Goal: Find specific page/section: Find specific page/section

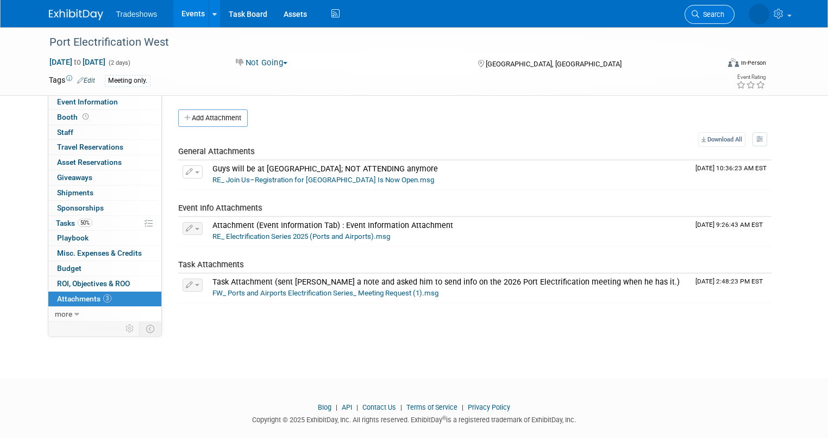
click at [715, 7] on link "Search" at bounding box center [710, 14] width 50 height 19
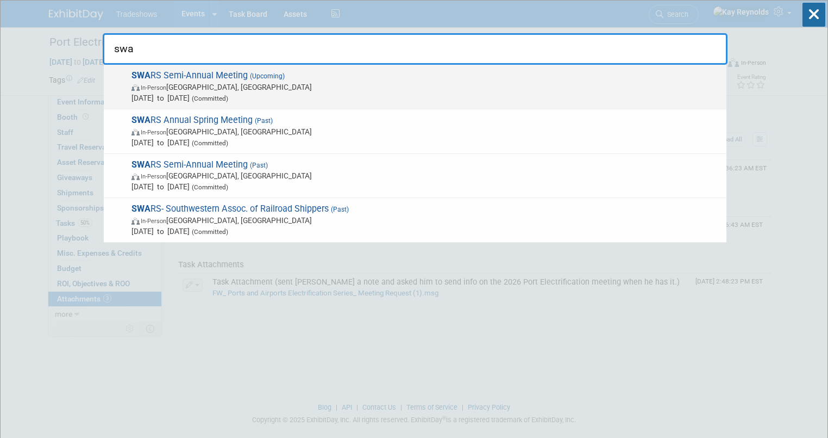
type input "swa"
click at [166, 84] on span "In-Person" at bounding box center [154, 87] width 26 height 7
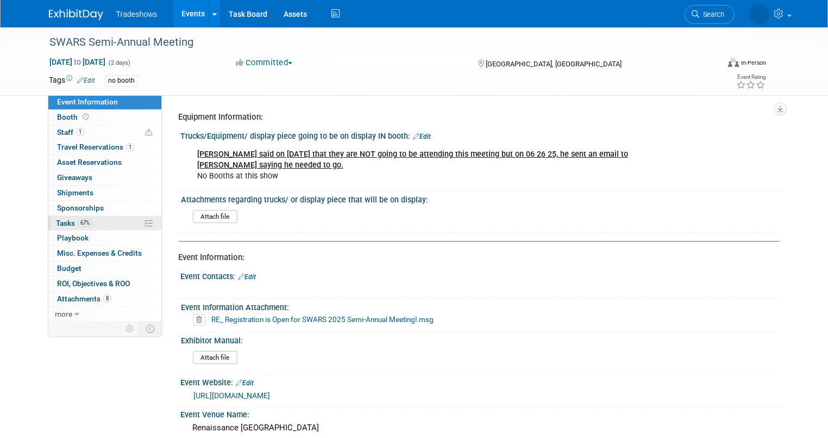
click at [101, 222] on link "67% Tasks 67%" at bounding box center [104, 223] width 113 height 15
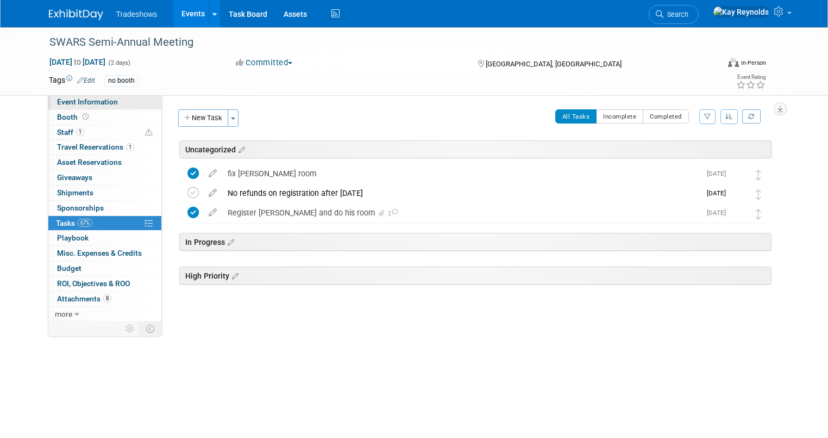
click at [88, 101] on span "Event Information" at bounding box center [87, 101] width 61 height 9
